Goal: Task Accomplishment & Management: Manage account settings

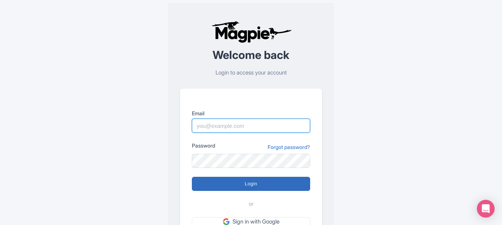
type input "giuseppe@secrettours.com"
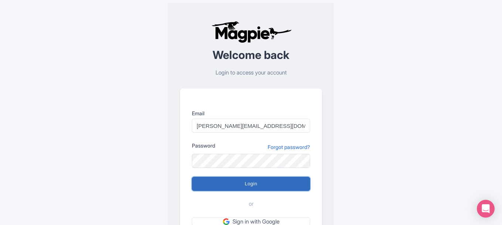
click at [235, 183] on input "Login" at bounding box center [251, 183] width 118 height 14
type input "Logging in..."
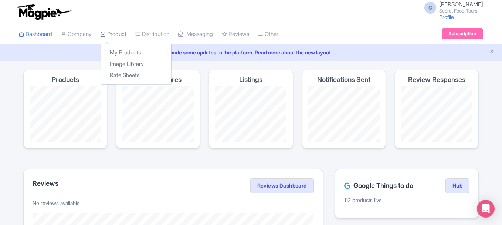
click at [125, 34] on link "Product" at bounding box center [114, 34] width 26 height 20
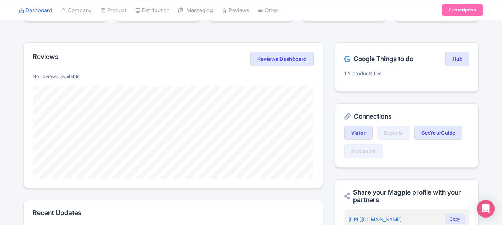
scroll to position [208, 0]
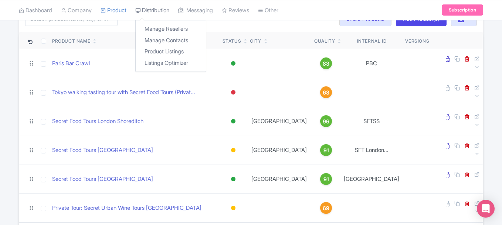
scroll to position [62, 0]
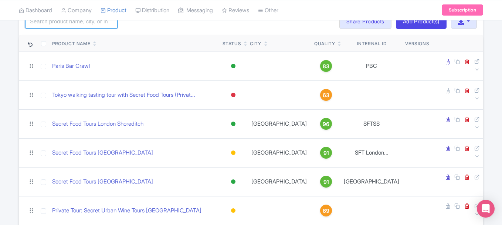
click at [93, 23] on input "search" at bounding box center [71, 21] width 92 height 14
type input "nice"
click button "Search" at bounding box center [0, 0] width 0 height 0
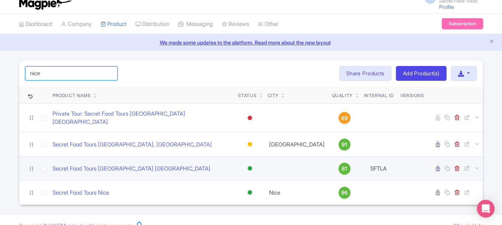
scroll to position [17, 0]
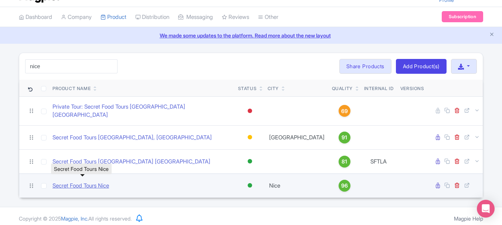
click at [91, 182] on link "Secret Food Tours Nice" at bounding box center [81, 185] width 57 height 9
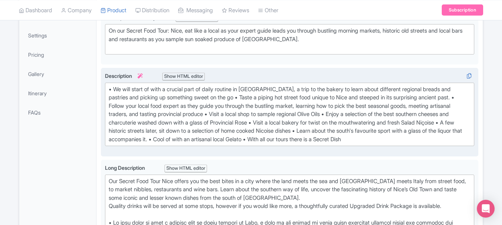
scroll to position [161, 0]
click at [336, 114] on div "• We will start of with a crucial part of daily routine in [GEOGRAPHIC_DATA], a…" at bounding box center [290, 114] width 362 height 58
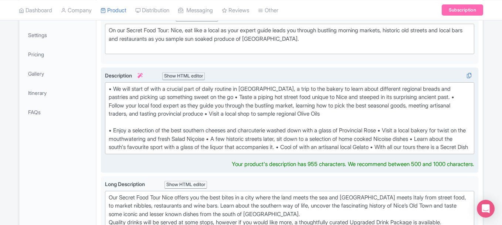
click at [211, 97] on div "• We will start of with a crucial part of daily routine in Nice, a trip to the …" at bounding box center [290, 118] width 362 height 67
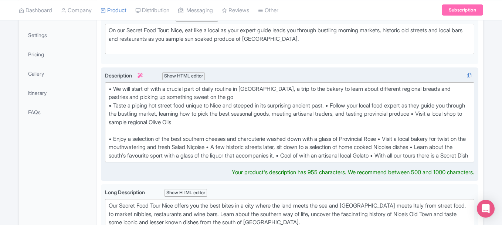
click at [342, 106] on div "• We will start of with a crucial part of daily routine in Nice, a trip to the …" at bounding box center [290, 122] width 362 height 75
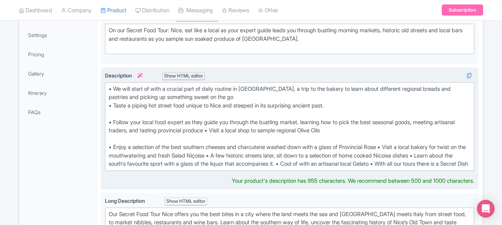
click at [399, 148] on div "• We will start of with a crucial part of daily routine in Nice, a trip to the …" at bounding box center [290, 126] width 362 height 83
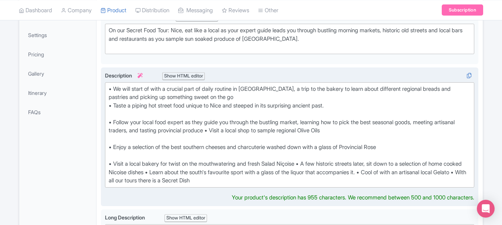
click at [169, 172] on div "• We will start of with a crucial part of daily routine in Nice, a trip to the …" at bounding box center [290, 135] width 362 height 100
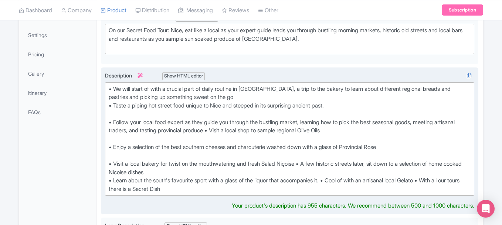
click at [337, 180] on div "• We will start of with a crucial part of daily routine in Nice, a trip to the …" at bounding box center [290, 139] width 362 height 108
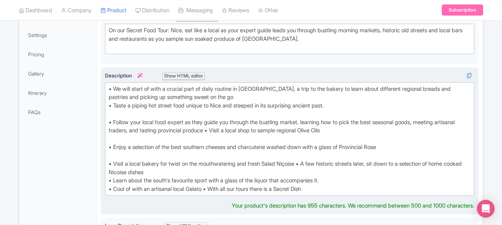
click at [212, 187] on div "• We will start of with a crucial part of daily routine in Nice, a trip to the …" at bounding box center [290, 139] width 362 height 108
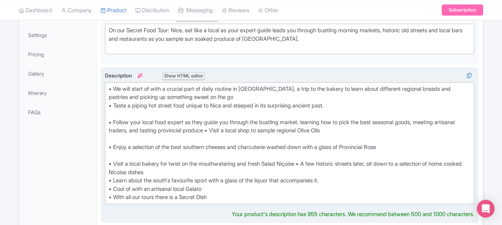
click at [224, 98] on div "• We will start of with a crucial part of daily routine in Nice, a trip to the …" at bounding box center [290, 143] width 362 height 117
click at [309, 163] on div "• We will start of with a crucial part of daily routine in Nice, a trip to the …" at bounding box center [290, 143] width 362 height 117
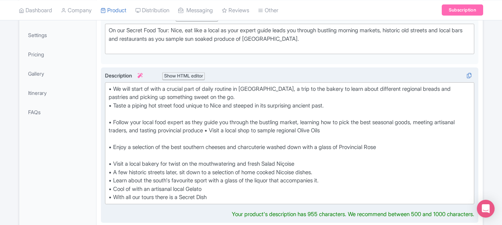
click at [213, 192] on div "• We will start of with a crucial part of daily routine in Nice, a trip to the …" at bounding box center [290, 143] width 362 height 117
type trix-editor "<div>• We will start of with a crucial part of daily routine in Nice, a trip to…"
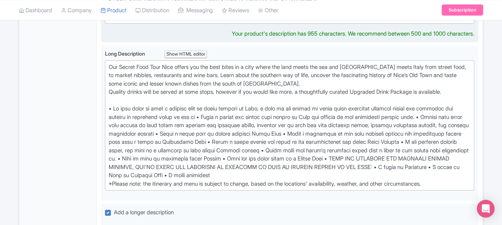
scroll to position [344, 0]
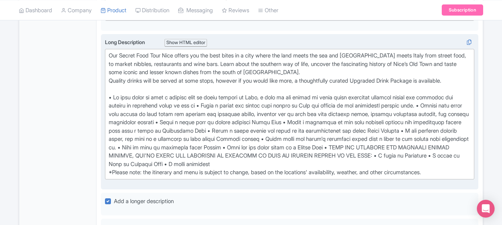
click at [411, 148] on div "Our Secret Food Tour Nice offers you the best bites in a city where the land me…" at bounding box center [290, 113] width 362 height 125
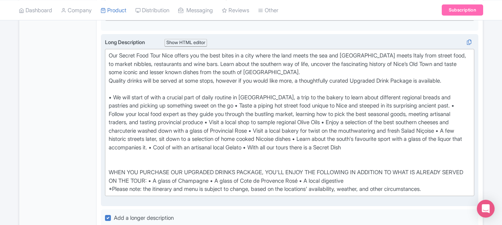
click at [385, 183] on div "Our Secret Food Tour Nice offers you the best bites in a city where the land me…" at bounding box center [290, 122] width 362 height 142
type trix-editor "<div>Our Secret Food Tour Nice offers you the best bites in a city where the la…"
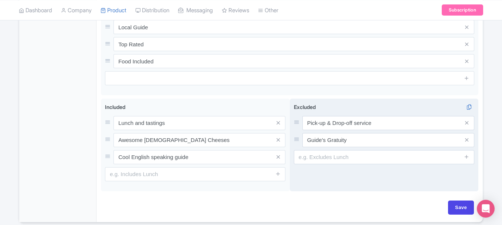
scroll to position [606, 0]
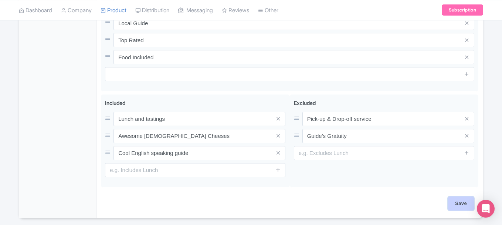
click at [465, 202] on input "Save" at bounding box center [461, 203] width 26 height 14
type input "Saving..."
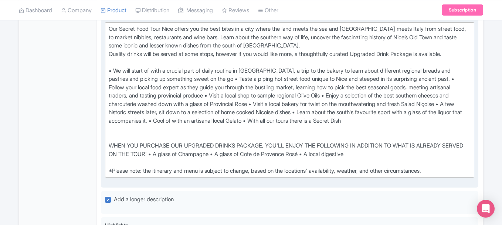
scroll to position [371, 0]
click at [270, 110] on div "Our Secret Food Tour Nice offers you the best bites in a city where the land me…" at bounding box center [290, 99] width 362 height 150
click at [191, 133] on div "Our Secret Food Tour Nice offers you the best bites in a city where the land me…" at bounding box center [290, 99] width 362 height 150
click at [210, 80] on div "Our Secret Food Tour Nice offers you the best bites in a city where the land me…" at bounding box center [290, 99] width 362 height 150
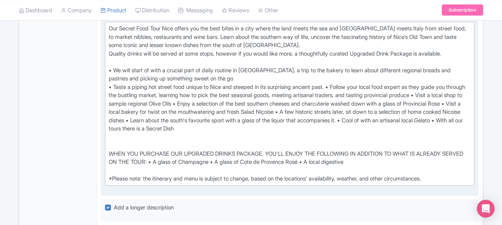
click at [217, 105] on div "Our Secret Food Tour Nice offers you the best bites in a city where the land me…" at bounding box center [290, 103] width 362 height 158
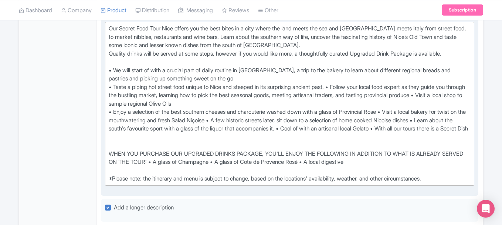
click at [341, 87] on div "Our Secret Food Tour Nice offers you the best bites in a city where the land me…" at bounding box center [290, 103] width 362 height 158
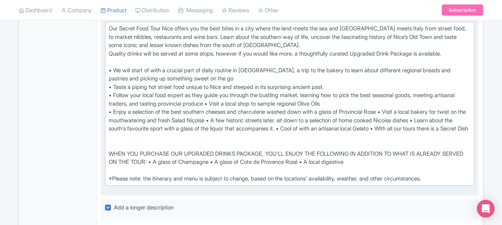
click at [246, 120] on div "Our Secret Food Tour Nice offers you the best bites in a city where the land me…" at bounding box center [290, 103] width 362 height 158
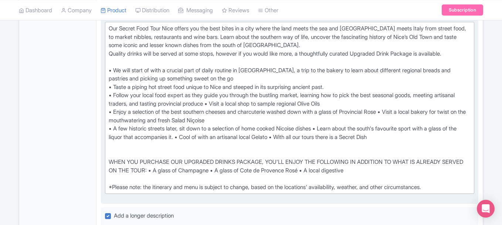
click at [329, 129] on div "Our Secret Food Tour Nice offers you the best bites in a city where the land me…" at bounding box center [290, 107] width 362 height 166
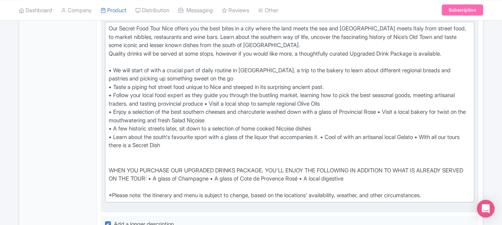
click at [337, 138] on div "Our Secret Food Tour Nice offers you the best bites in a city where the land me…" at bounding box center [290, 111] width 362 height 175
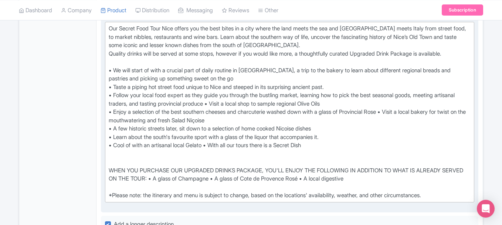
click at [211, 146] on div "Our Secret Food Tour Nice offers you the best bites in a city where the land me…" at bounding box center [290, 111] width 362 height 175
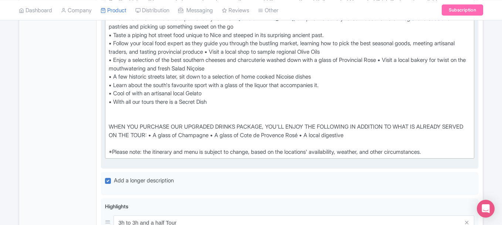
scroll to position [451, 0]
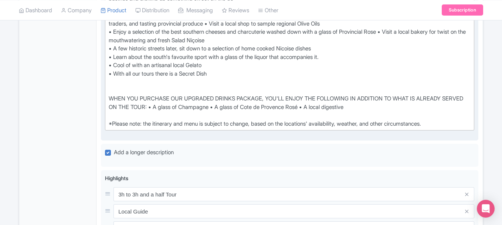
click at [173, 108] on div "Our Secret Food Tour Nice offers you the best bites in a city where the land me…" at bounding box center [290, 36] width 362 height 183
type trix-editor "<div>Our Secret Food Tour Nice offers you the best bites in a city where the la…"
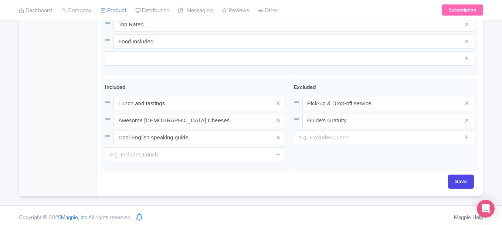
scroll to position [667, 0]
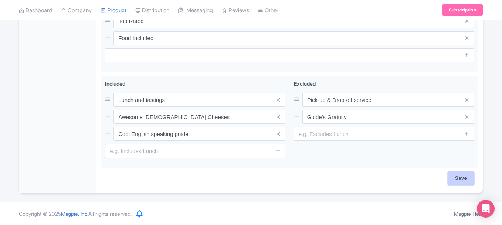
click at [451, 177] on input "Save" at bounding box center [461, 178] width 26 height 14
type input "Saving..."
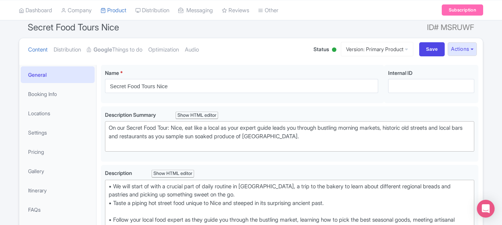
scroll to position [63, 0]
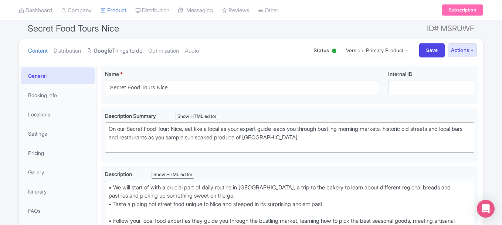
click at [112, 51] on strong "Google" at bounding box center [103, 51] width 18 height 9
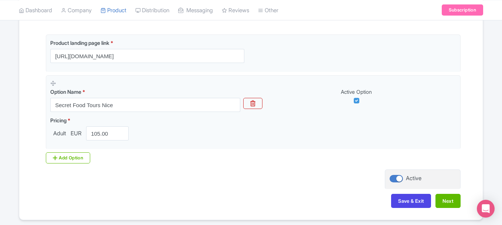
scroll to position [195, 0]
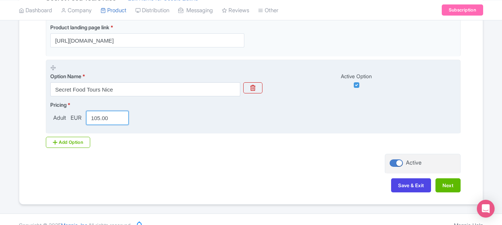
click at [117, 115] on input "105.00" at bounding box center [107, 118] width 43 height 14
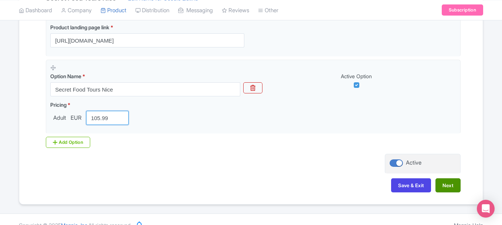
type input "105.99"
click at [444, 183] on button "Next" at bounding box center [448, 185] width 25 height 14
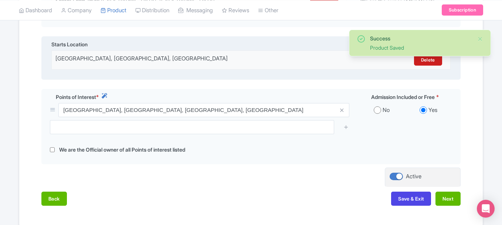
scroll to position [289, 0]
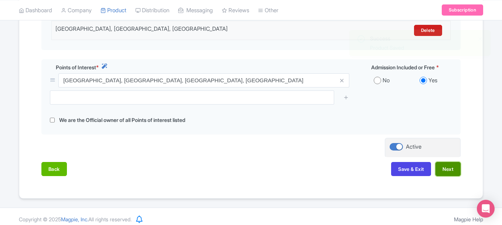
click at [449, 162] on button "Next" at bounding box center [448, 169] width 25 height 14
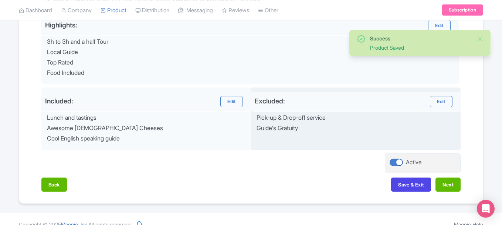
scroll to position [321, 0]
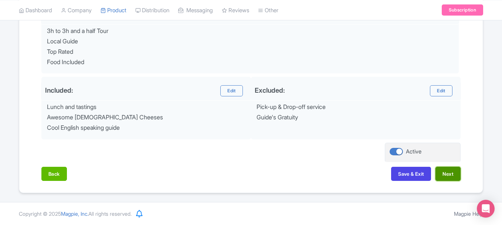
click at [450, 174] on button "Next" at bounding box center [448, 173] width 25 height 14
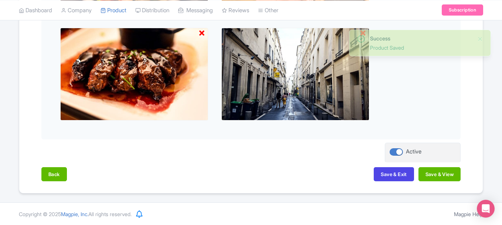
scroll to position [529, 0]
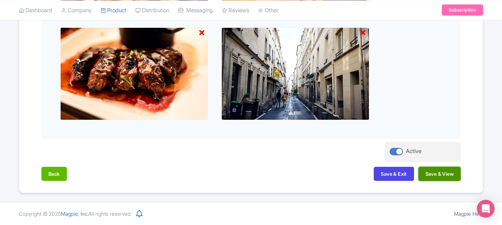
click at [430, 172] on button "Save & View" at bounding box center [440, 173] width 42 height 14
